Goal: Information Seeking & Learning: Learn about a topic

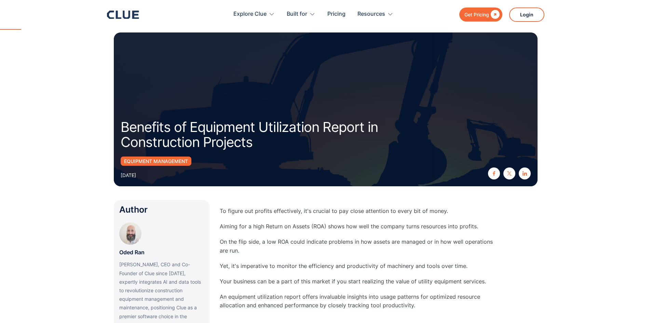
scroll to position [34, 0]
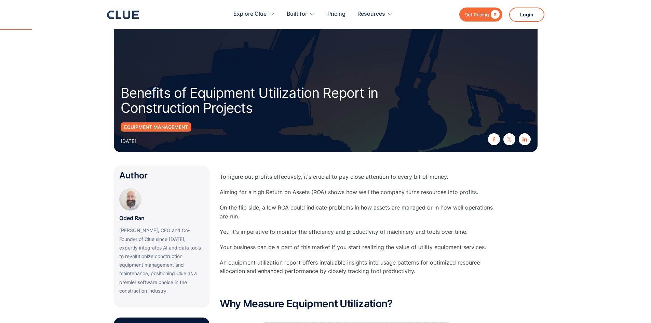
click at [269, 189] on p "Aiming for a high Return on Assets (ROA) shows how well the company turns resou…" at bounding box center [357, 192] width 274 height 9
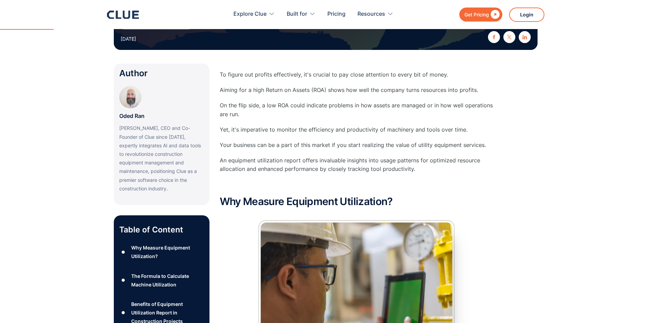
scroll to position [137, 0]
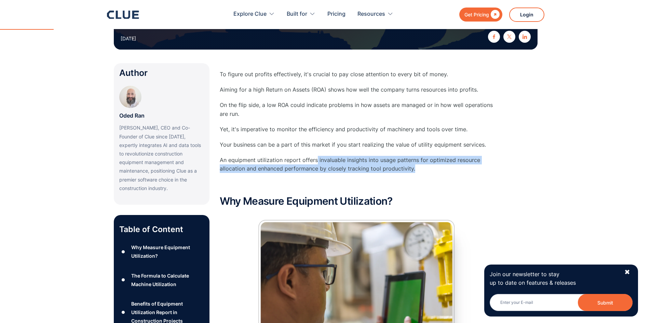
drag, startPoint x: 317, startPoint y: 161, endPoint x: 432, endPoint y: 169, distance: 115.2
click at [432, 169] on p "An equipment utilization report offers invaluable insights into usage patterns …" at bounding box center [357, 164] width 274 height 17
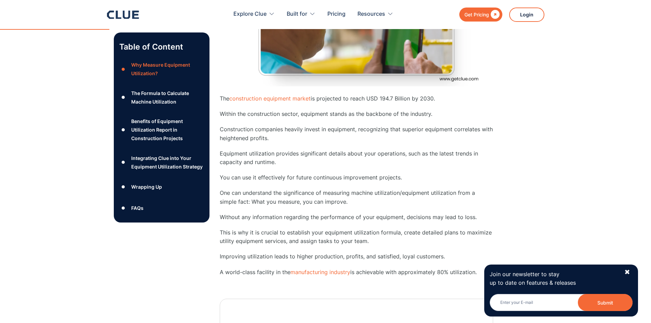
scroll to position [410, 0]
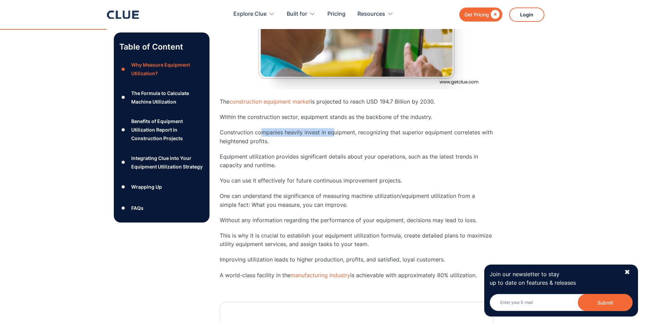
drag, startPoint x: 261, startPoint y: 131, endPoint x: 332, endPoint y: 134, distance: 71.2
click at [332, 134] on p "Construction companies heavily invest in equipment, recognizing that superior e…" at bounding box center [357, 136] width 274 height 17
click at [244, 145] on p "Construction companies heavily invest in equipment, recognizing that superior e…" at bounding box center [357, 136] width 274 height 17
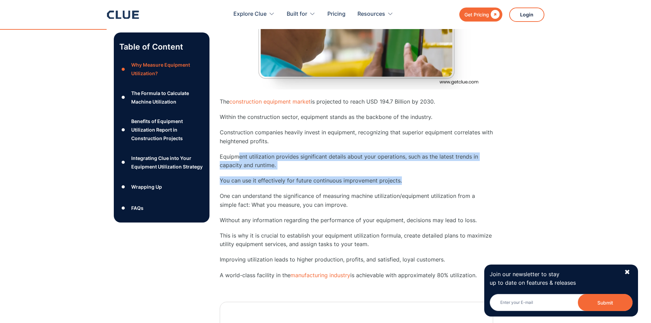
drag, startPoint x: 239, startPoint y: 158, endPoint x: 419, endPoint y: 191, distance: 182.6
click at [417, 185] on div "Why Measure Equipment Utilization? The construction equipment market is project…" at bounding box center [357, 172] width 274 height 501
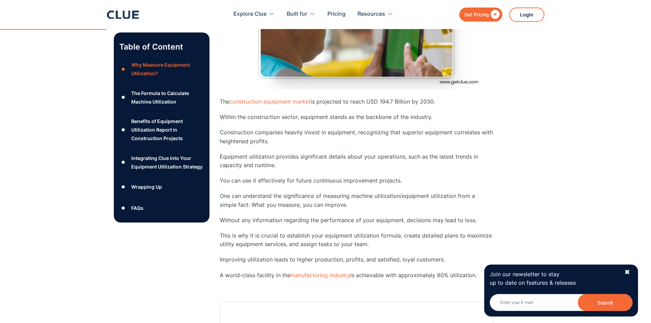
drag, startPoint x: 419, startPoint y: 191, endPoint x: 401, endPoint y: 198, distance: 18.3
click at [418, 192] on div "Why Measure Equipment Utilization? The construction equipment market is project…" at bounding box center [357, 172] width 274 height 501
drag, startPoint x: 375, startPoint y: 208, endPoint x: 268, endPoint y: 188, distance: 108.8
click at [268, 188] on div "Why Measure Equipment Utilization? The construction equipment market is project…" at bounding box center [357, 172] width 274 height 501
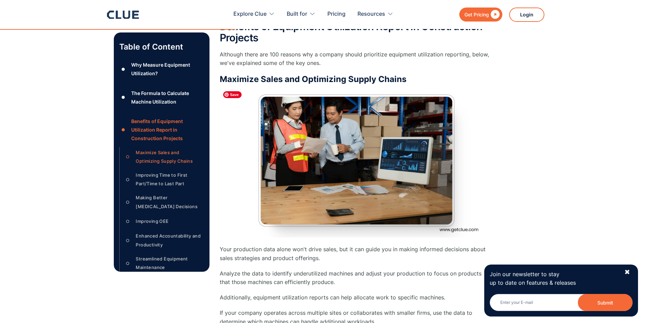
scroll to position [1060, 0]
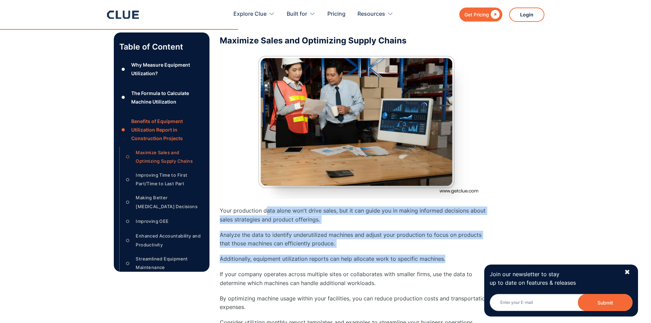
drag, startPoint x: 266, startPoint y: 210, endPoint x: 461, endPoint y: 252, distance: 199.7
click at [462, 256] on div "Maximize Sales and Optimizing Supply Chains Your production data alone won't dr…" at bounding box center [357, 189] width 274 height 307
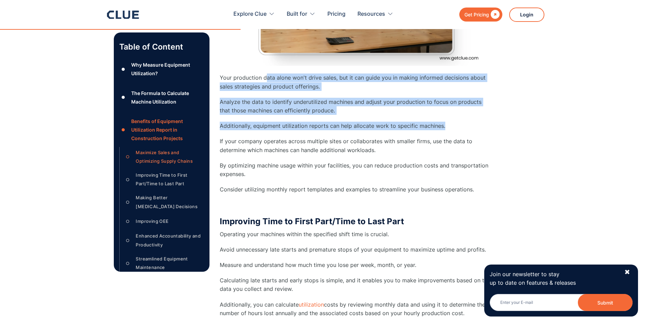
scroll to position [1197, 0]
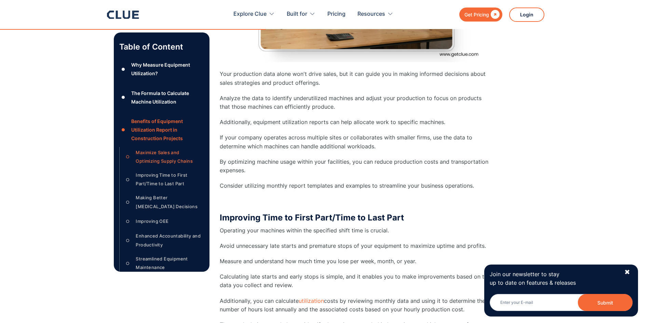
click at [293, 165] on p "By optimizing machine usage within your facilities, you can reduce production c…" at bounding box center [357, 166] width 274 height 17
drag, startPoint x: 290, startPoint y: 161, endPoint x: 398, endPoint y: 174, distance: 108.7
click at [398, 174] on p "By optimizing machine usage within your facilities, you can reduce production c…" at bounding box center [357, 166] width 274 height 17
click at [406, 177] on div "Maximize Sales and Optimizing Supply Chains Your production data alone won't dr…" at bounding box center [357, 52] width 274 height 307
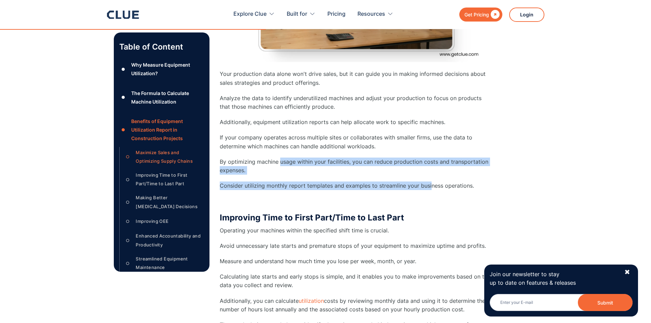
drag, startPoint x: 429, startPoint y: 175, endPoint x: 280, endPoint y: 160, distance: 150.2
click at [280, 160] on div "Maximize Sales and Optimizing Supply Chains Your production data alone won't dr…" at bounding box center [357, 52] width 274 height 307
click at [292, 174] on p "By optimizing machine usage within your facilities, you can reduce production c…" at bounding box center [357, 166] width 274 height 17
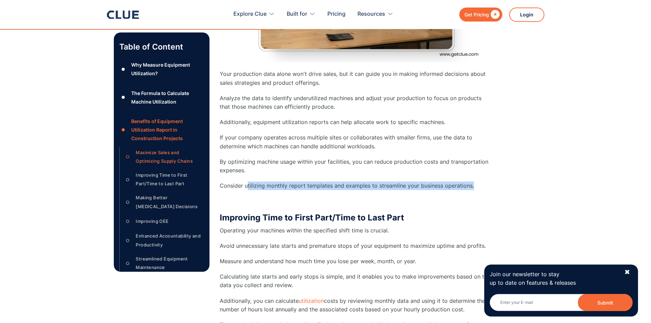
drag, startPoint x: 248, startPoint y: 183, endPoint x: 482, endPoint y: 189, distance: 233.6
click at [482, 189] on p "Consider utilizing monthly report templates and examples to streamline your bus…" at bounding box center [357, 186] width 274 height 9
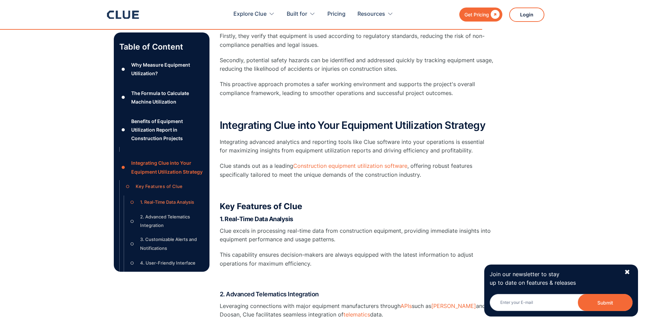
scroll to position [2393, 0]
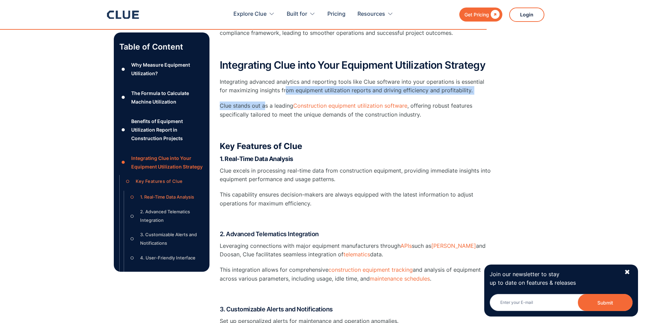
drag, startPoint x: 277, startPoint y: 79, endPoint x: 266, endPoint y: 99, distance: 22.8
click at [266, 99] on div "Integrating Clue into Your Equipment Utilization Strategy Integrating advanced …" at bounding box center [357, 316] width 274 height 514
